Goal: Information Seeking & Learning: Compare options

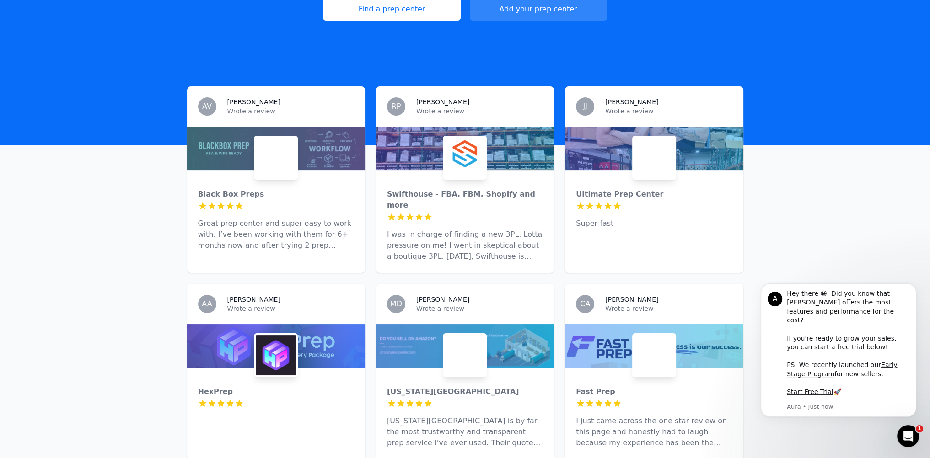
scroll to position [229, 0]
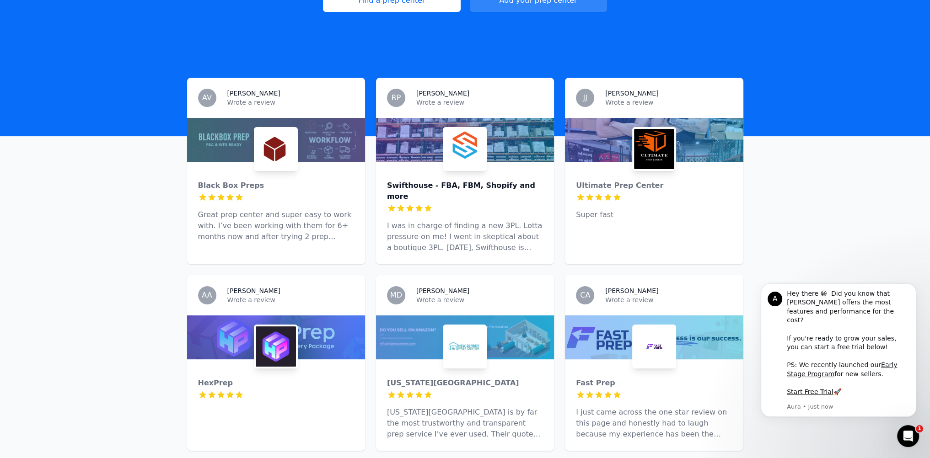
click at [425, 180] on div "Swifthouse - FBA, FBM, Shopify and more" at bounding box center [465, 191] width 156 height 22
click at [242, 180] on div "Black Box Preps" at bounding box center [276, 185] width 156 height 11
click at [591, 180] on div "Ultimate Prep Center" at bounding box center [654, 185] width 156 height 11
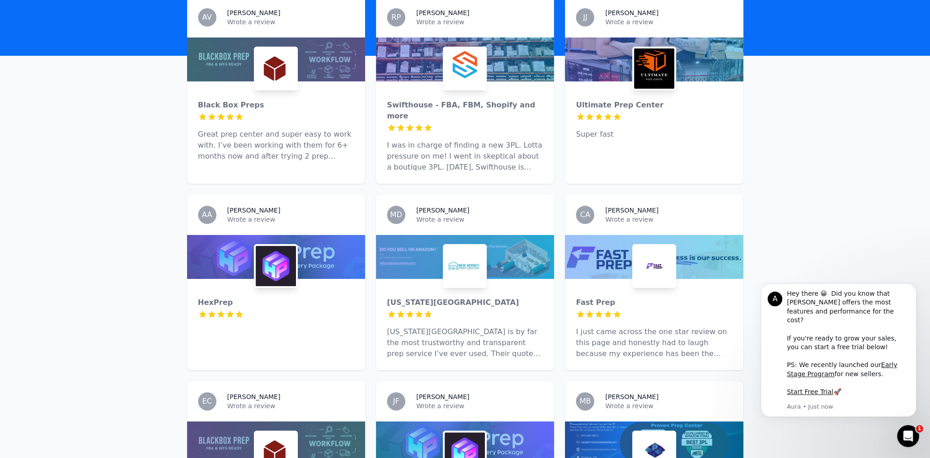
scroll to position [412, 0]
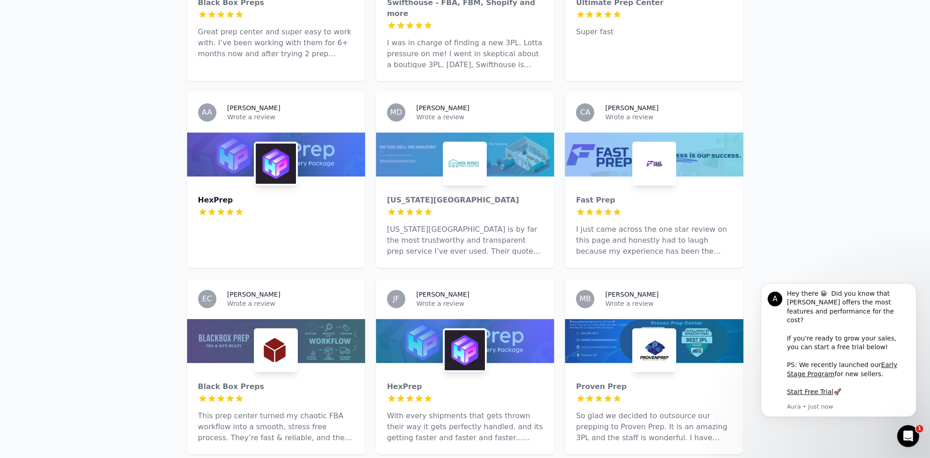
click at [219, 195] on div "HexPrep" at bounding box center [276, 200] width 156 height 11
click at [413, 195] on div "New Jersey Prep Center" at bounding box center [465, 200] width 156 height 11
click at [600, 195] on div "Fast Prep" at bounding box center [654, 200] width 156 height 11
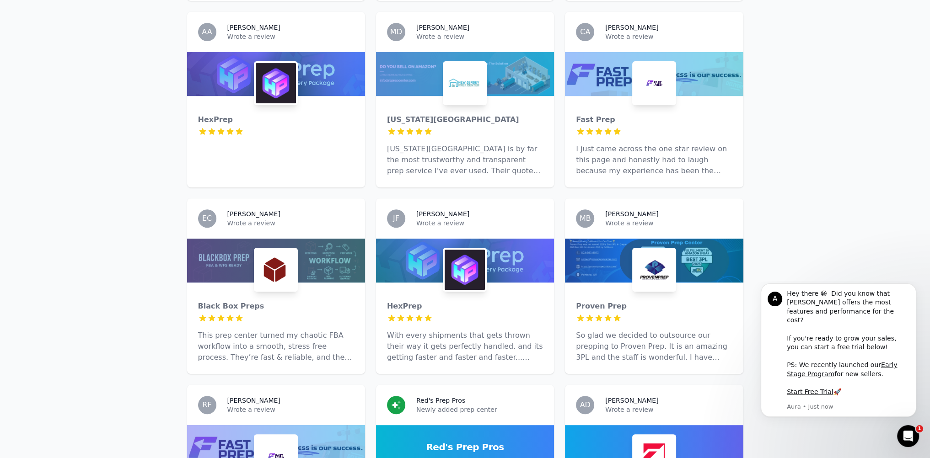
scroll to position [549, 0]
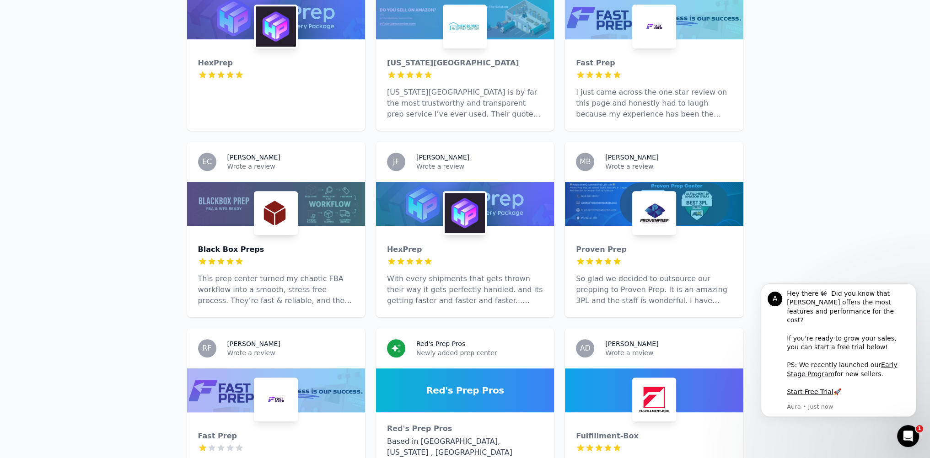
click at [245, 244] on div "Black Box Preps" at bounding box center [276, 249] width 156 height 11
click at [408, 244] on div "HexPrep" at bounding box center [465, 249] width 156 height 11
click at [604, 244] on div "Proven Prep" at bounding box center [654, 249] width 156 height 11
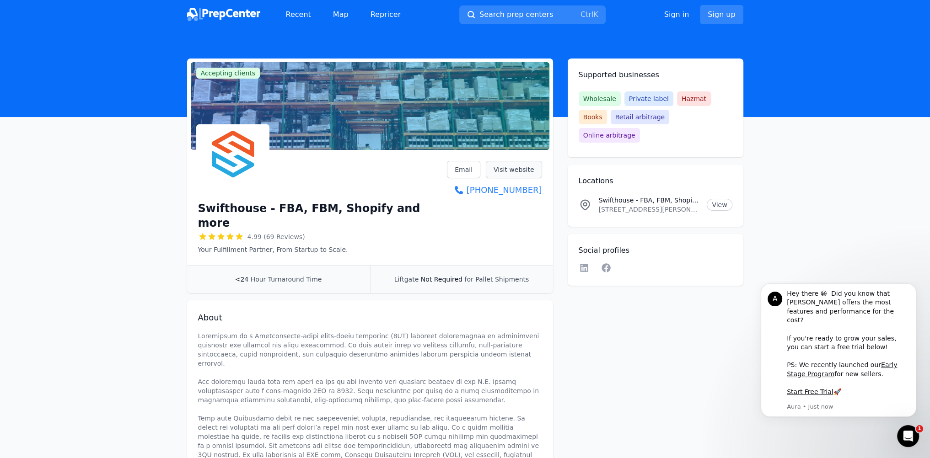
click at [512, 167] on link "Visit website" at bounding box center [514, 169] width 56 height 17
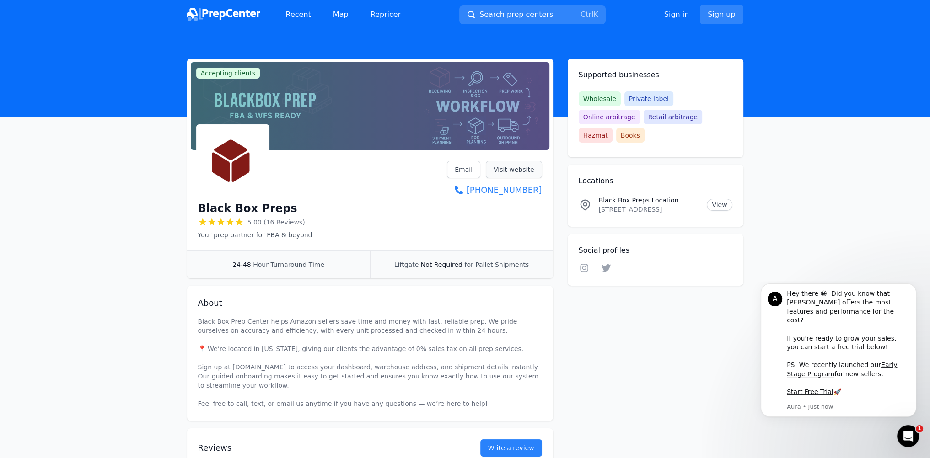
click at [525, 170] on link "Visit website" at bounding box center [514, 169] width 56 height 17
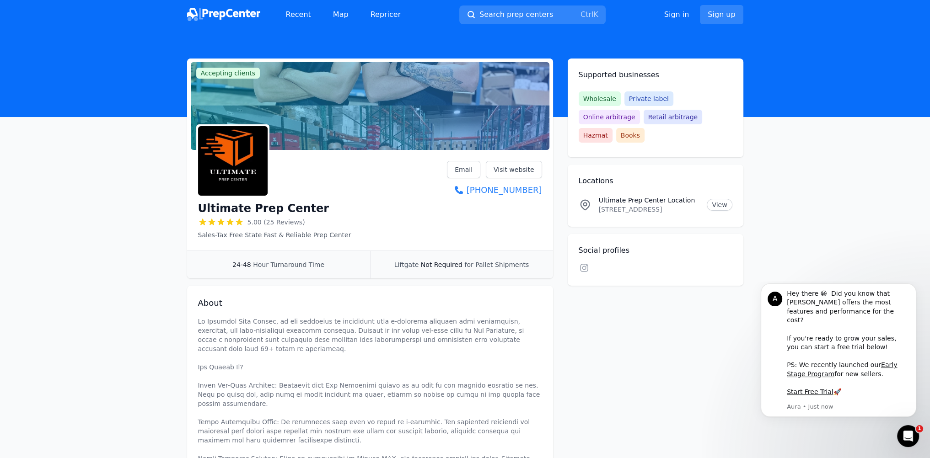
click at [515, 182] on div "Email Visit website [PHONE_NUMBER]" at bounding box center [494, 179] width 95 height 36
click at [518, 173] on link "Visit website" at bounding box center [514, 169] width 56 height 17
click at [524, 166] on link "Visit website" at bounding box center [514, 169] width 56 height 17
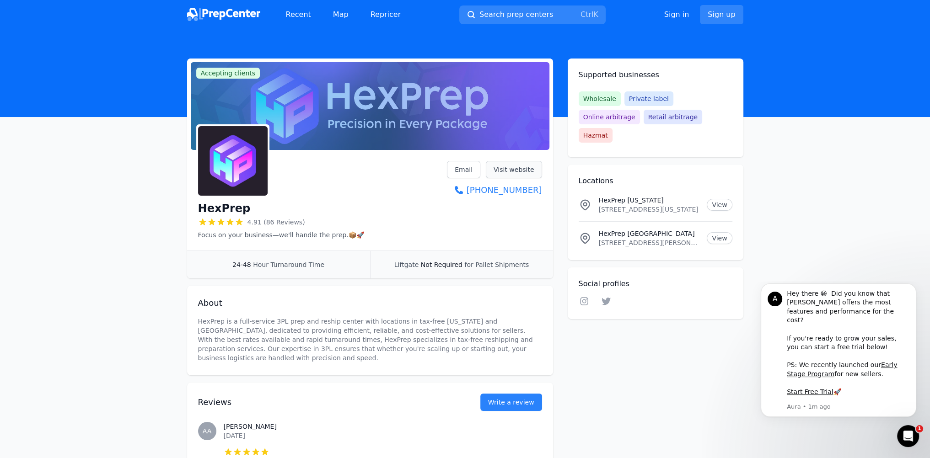
click at [509, 168] on link "Visit website" at bounding box center [514, 169] width 56 height 17
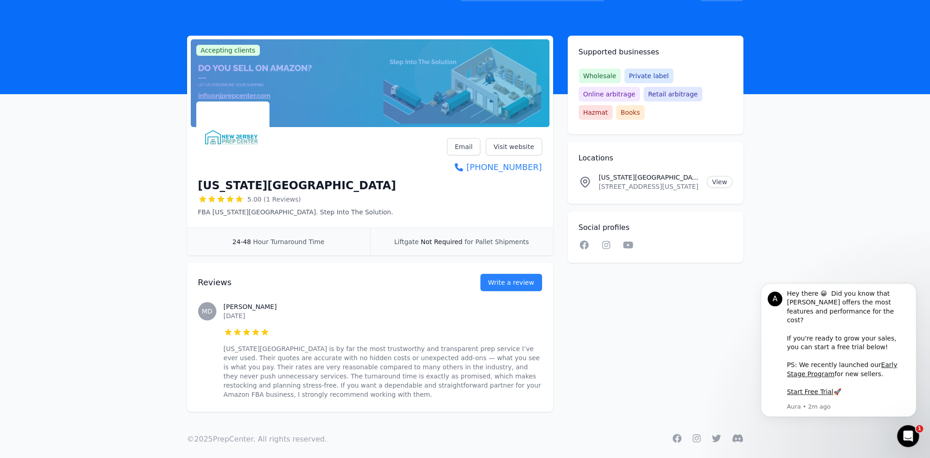
scroll to position [33, 0]
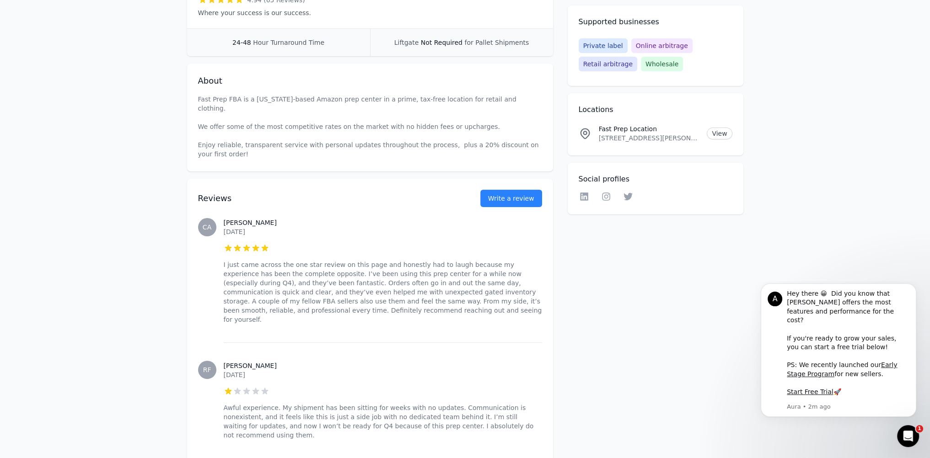
scroll to position [366, 0]
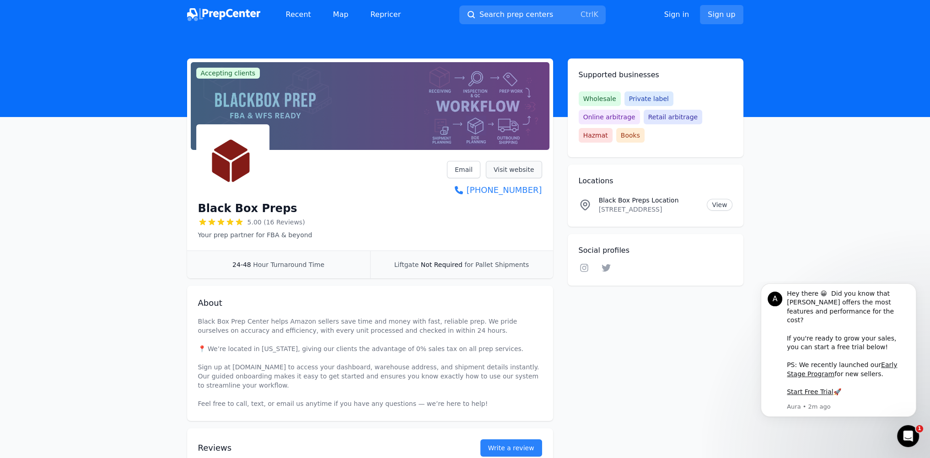
click at [529, 174] on link "Visit website" at bounding box center [514, 169] width 56 height 17
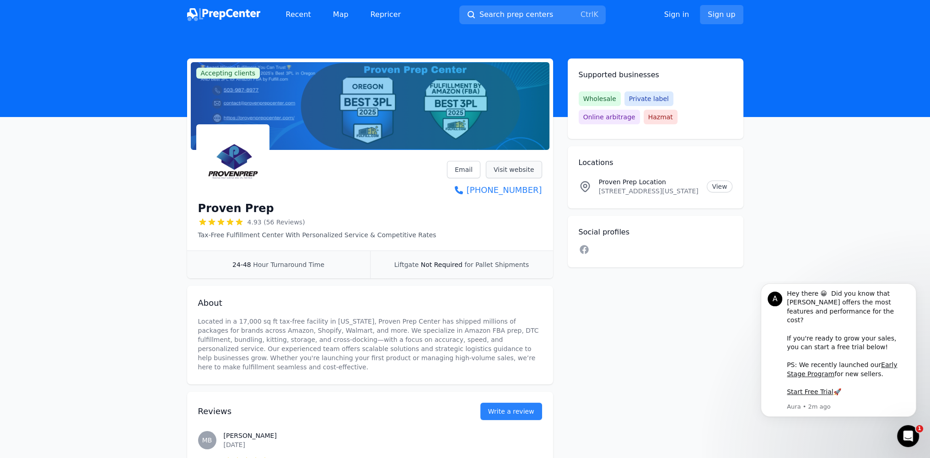
click at [510, 171] on link "Visit website" at bounding box center [514, 169] width 56 height 17
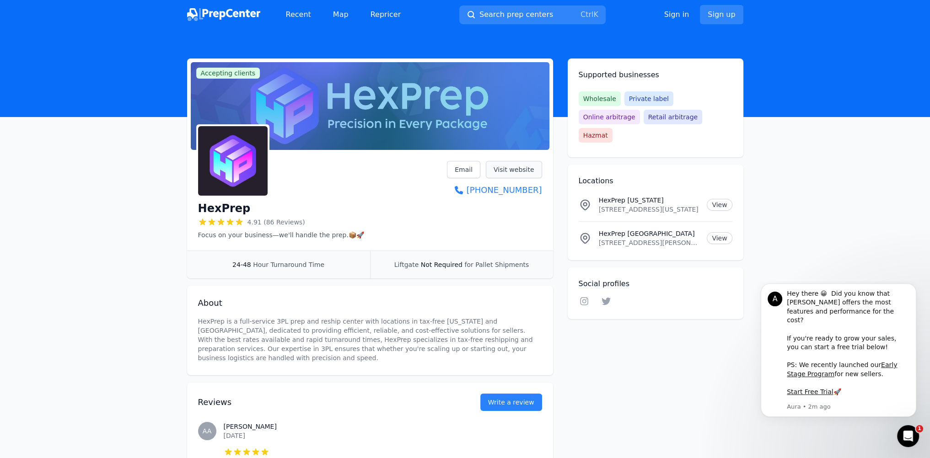
click at [539, 172] on link "Visit website" at bounding box center [514, 169] width 56 height 17
